Goal: Task Accomplishment & Management: Manage account settings

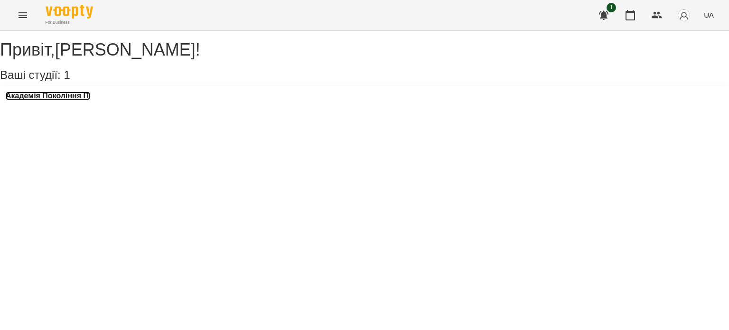
click at [90, 100] on h3 "Академія Покоління ІТ" at bounding box center [48, 96] width 84 height 9
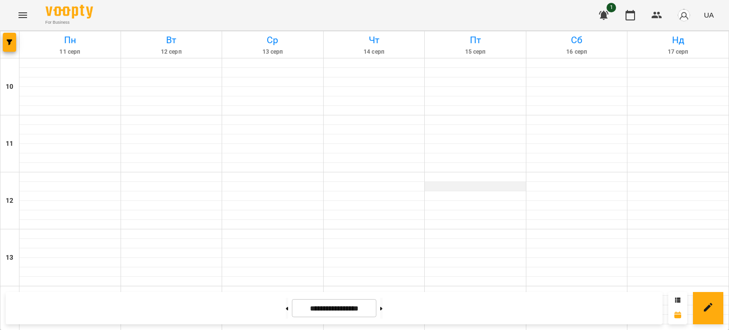
scroll to position [511, 0]
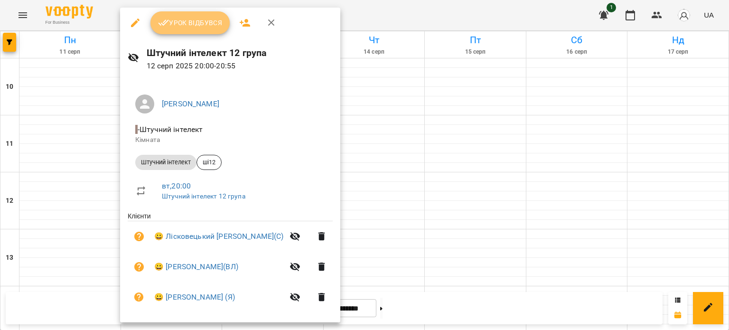
click at [186, 24] on span "Урок відбувся" at bounding box center [190, 22] width 65 height 11
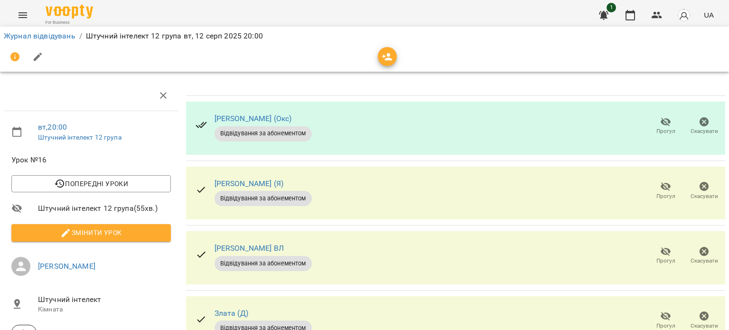
scroll to position [302, 0]
